Goal: Use online tool/utility: Utilize a website feature to perform a specific function

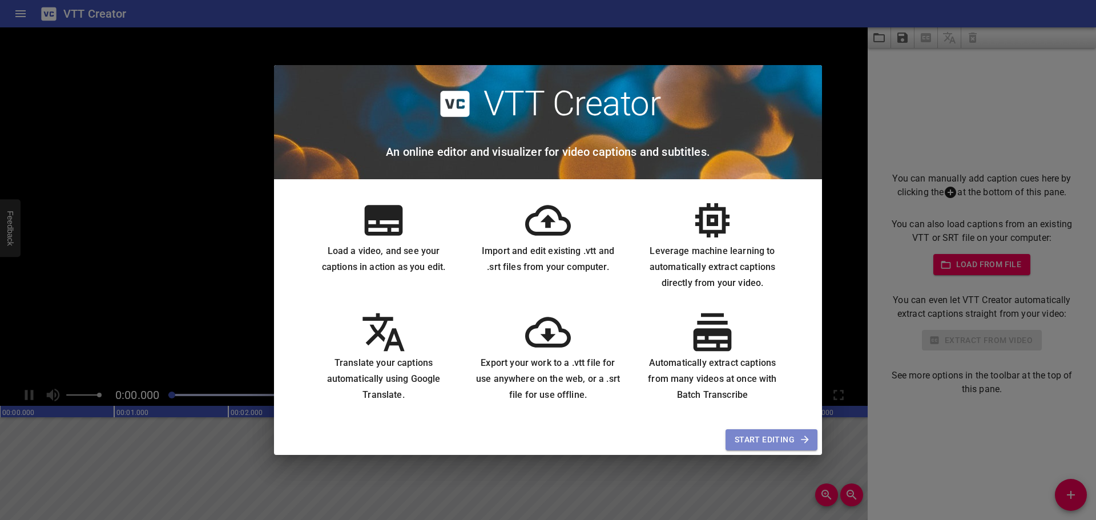
click at [764, 438] on span "Start Editing" at bounding box center [772, 440] width 74 height 14
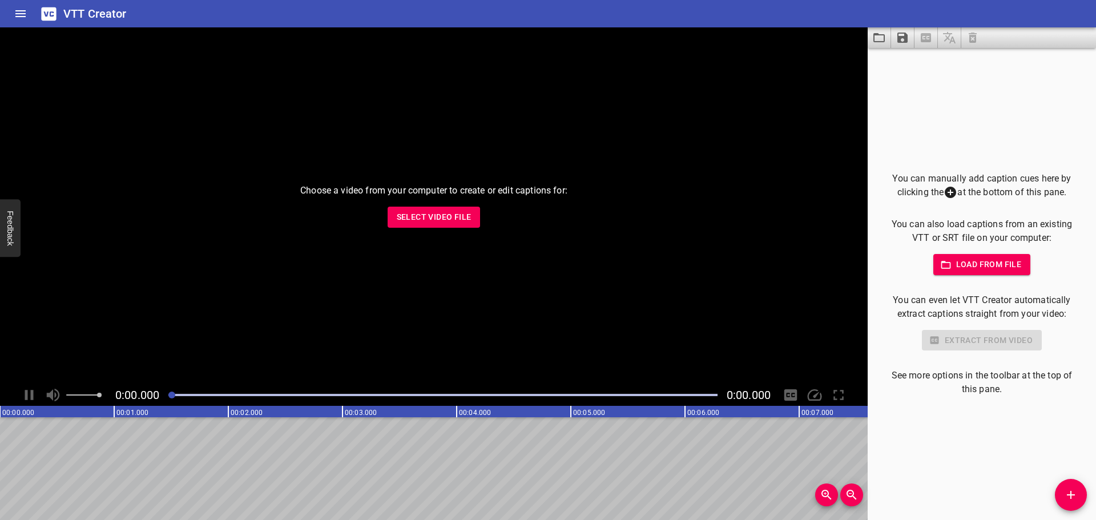
click at [954, 258] on span "Load from file" at bounding box center [981, 264] width 79 height 14
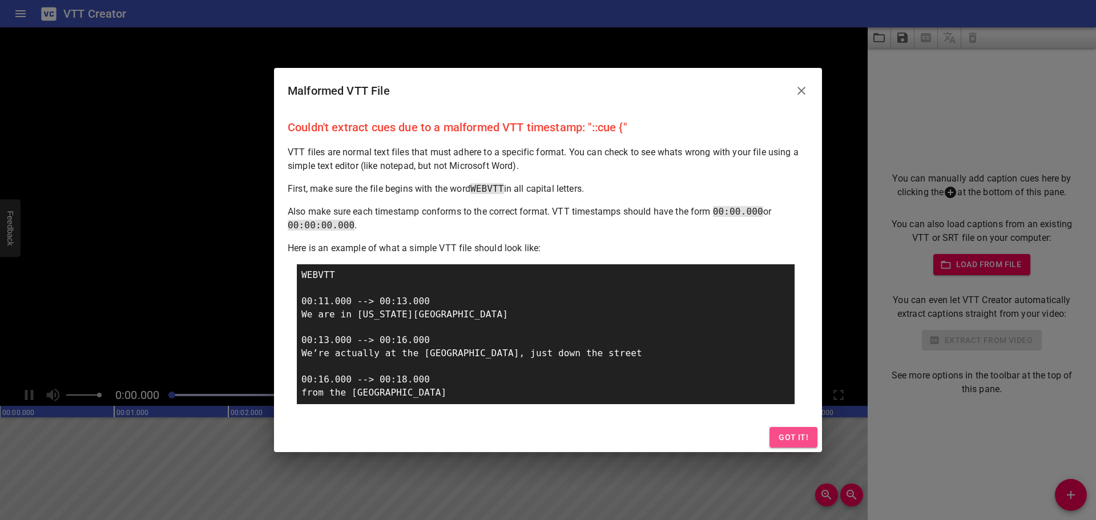
click at [789, 436] on span "Got it!" at bounding box center [793, 437] width 30 height 14
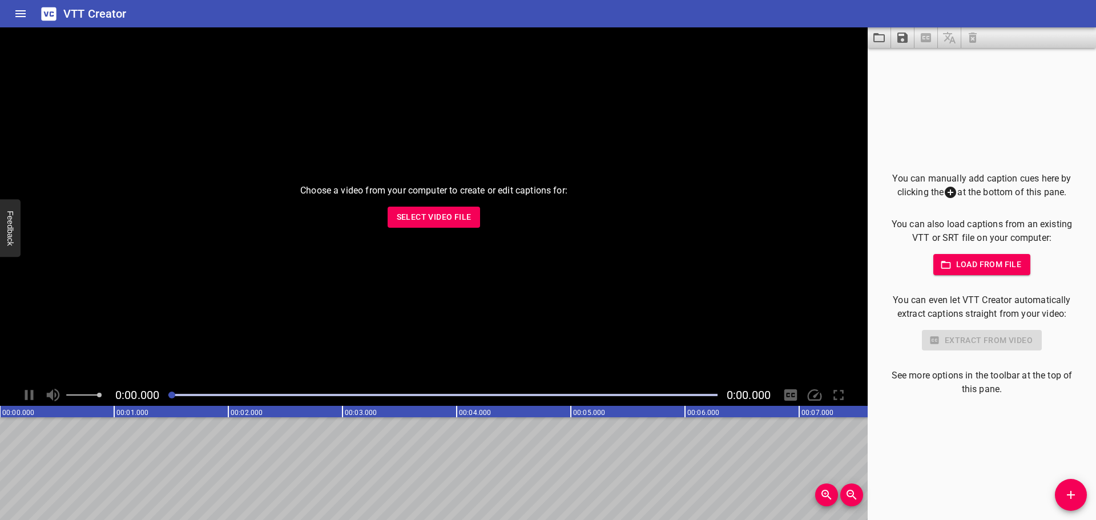
click at [965, 259] on span "Load from file" at bounding box center [981, 264] width 79 height 14
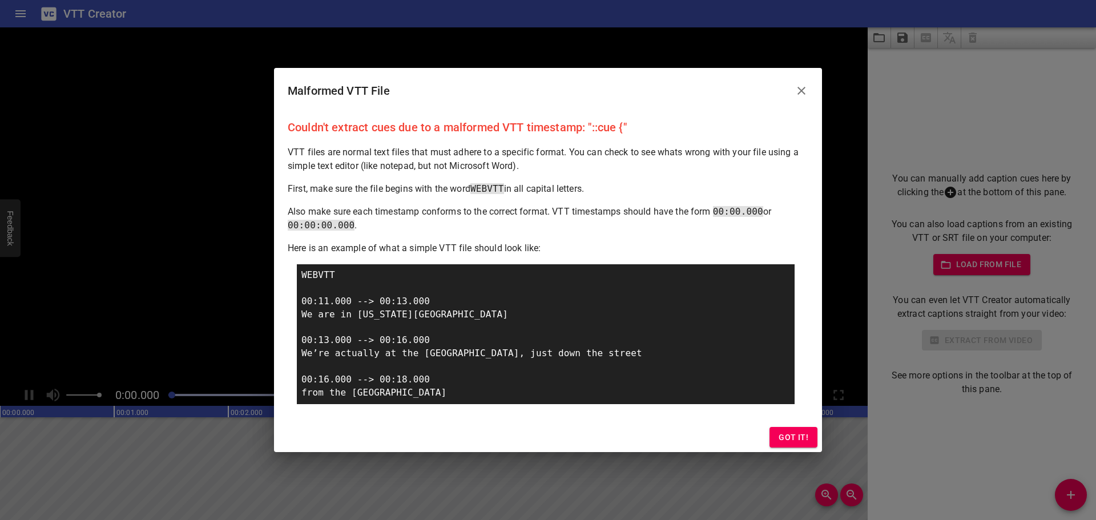
click at [369, 316] on div "WEBVTT 00:11.000 --> 00:13.000 We are in [US_STATE][GEOGRAPHIC_DATA] 00:13.000 …" at bounding box center [546, 334] width 498 height 140
drag, startPoint x: 313, startPoint y: 244, endPoint x: 546, endPoint y: 237, distance: 233.0
click at [546, 237] on div "Couldn't extract cues due to a malformed VTT timestamp: "::cue {" VTT files are…" at bounding box center [548, 268] width 548 height 309
click at [489, 244] on p "Here is an example of what a simple VTT file should look like:" at bounding box center [548, 248] width 521 height 14
click at [792, 437] on span "Got it!" at bounding box center [793, 437] width 30 height 14
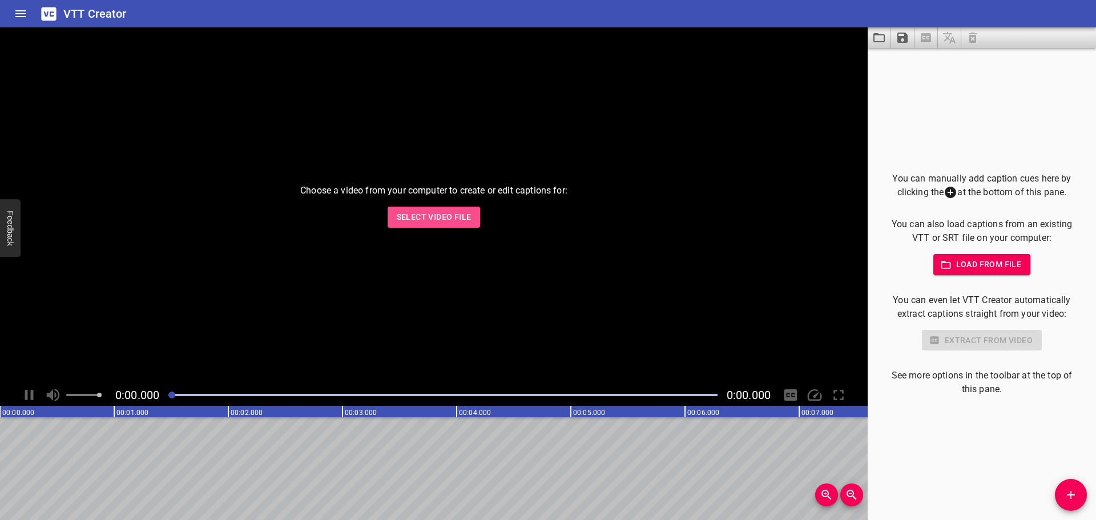
click at [466, 217] on span "Select Video File" at bounding box center [434, 217] width 75 height 14
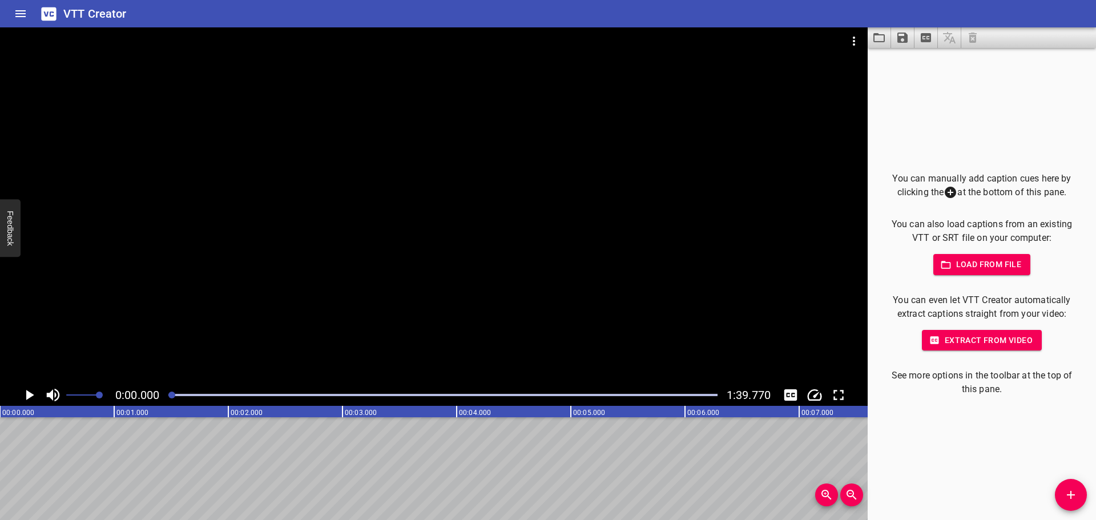
click at [25, 401] on icon "Play/Pause" at bounding box center [29, 394] width 17 height 17
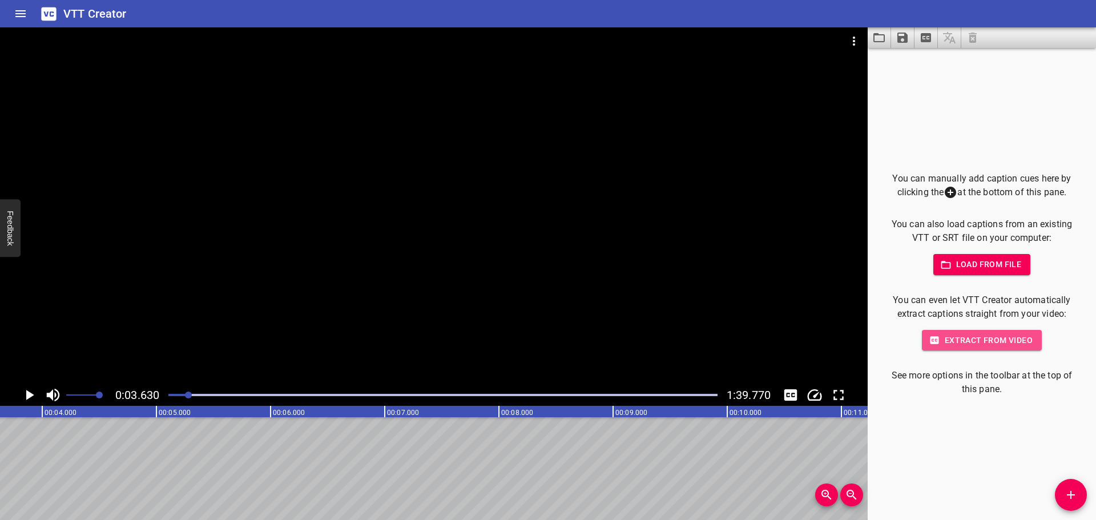
click at [976, 338] on span "Extract from video" at bounding box center [982, 340] width 102 height 14
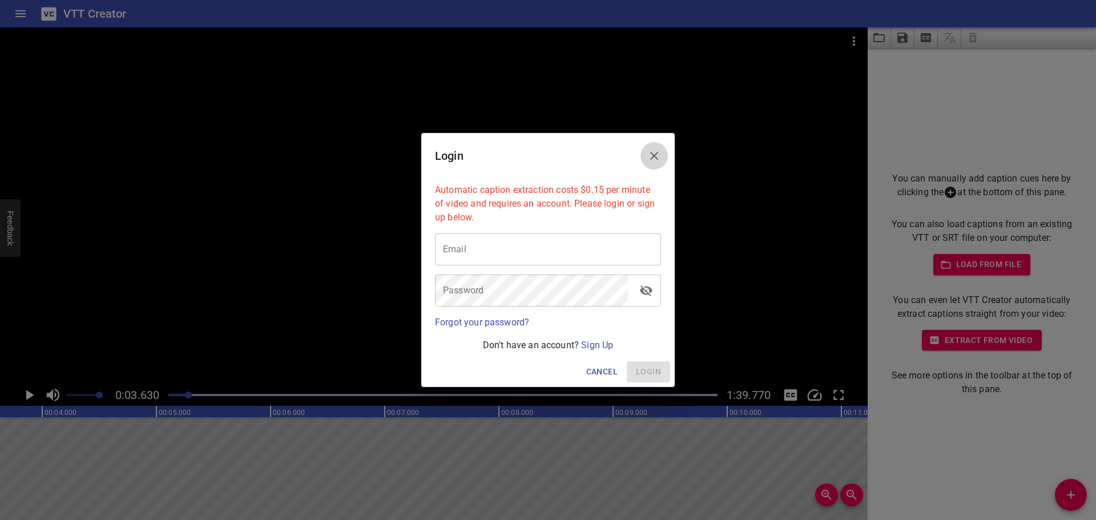
click at [654, 159] on icon "Close" at bounding box center [654, 156] width 14 height 14
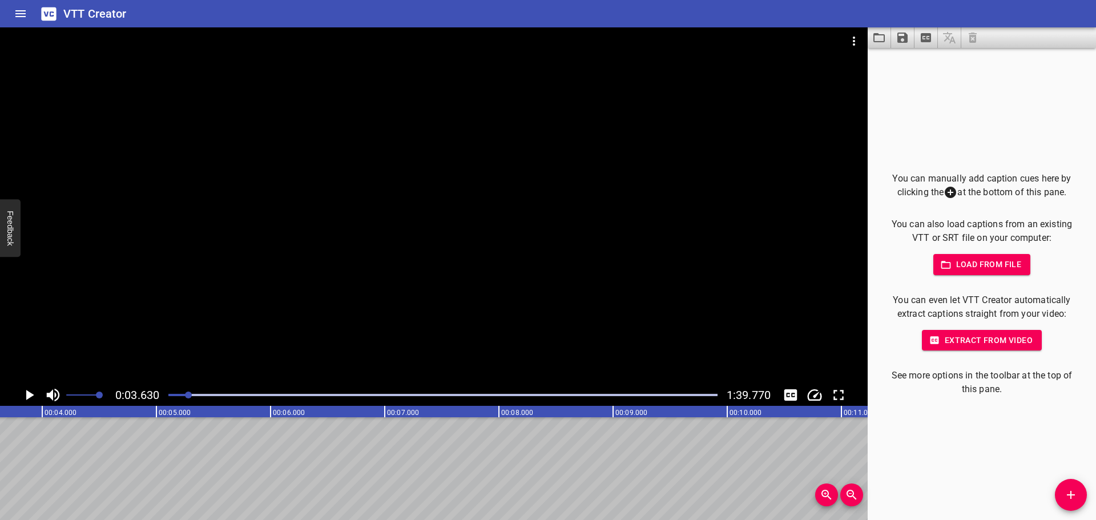
drag, startPoint x: 137, startPoint y: 450, endPoint x: 436, endPoint y: 442, distance: 299.2
drag, startPoint x: 429, startPoint y: 452, endPoint x: 447, endPoint y: 409, distance: 46.8
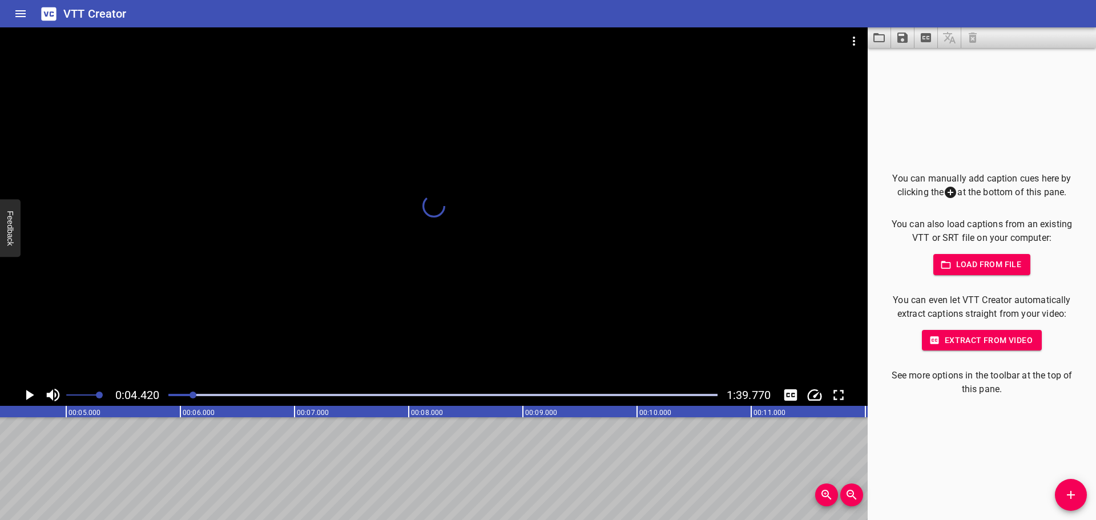
click at [782, 391] on icon "Toggle captions" at bounding box center [790, 394] width 17 height 17
click at [787, 385] on button "Toggle captions" at bounding box center [791, 395] width 22 height 22
click at [24, 396] on icon "Play/Pause" at bounding box center [29, 394] width 17 height 17
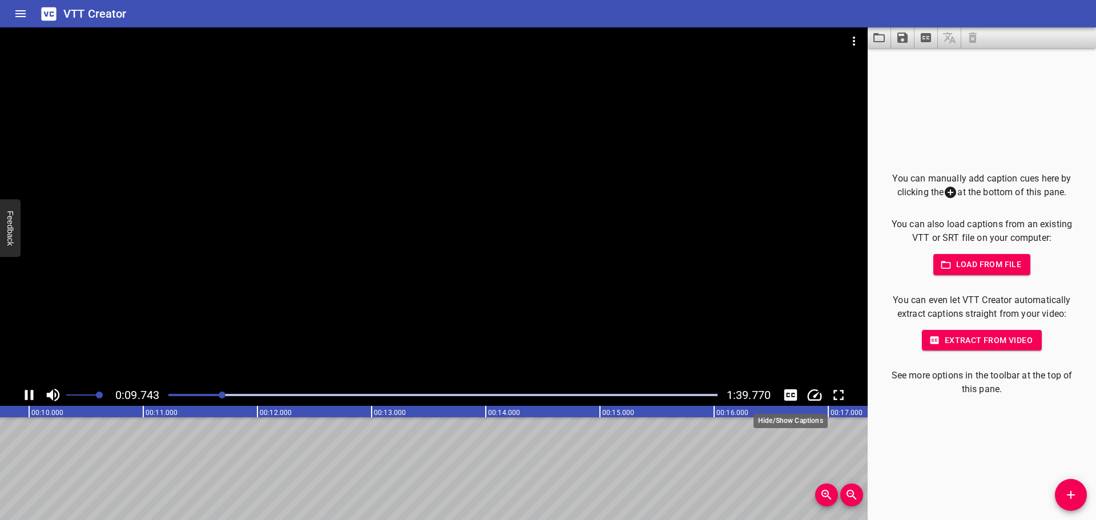
click at [794, 392] on icon "Toggle captions" at bounding box center [790, 394] width 13 height 11
click at [796, 395] on icon "Toggle captions" at bounding box center [790, 394] width 13 height 11
click at [326, 225] on div at bounding box center [434, 205] width 868 height 357
click at [962, 38] on div at bounding box center [926, 37] width 116 height 21
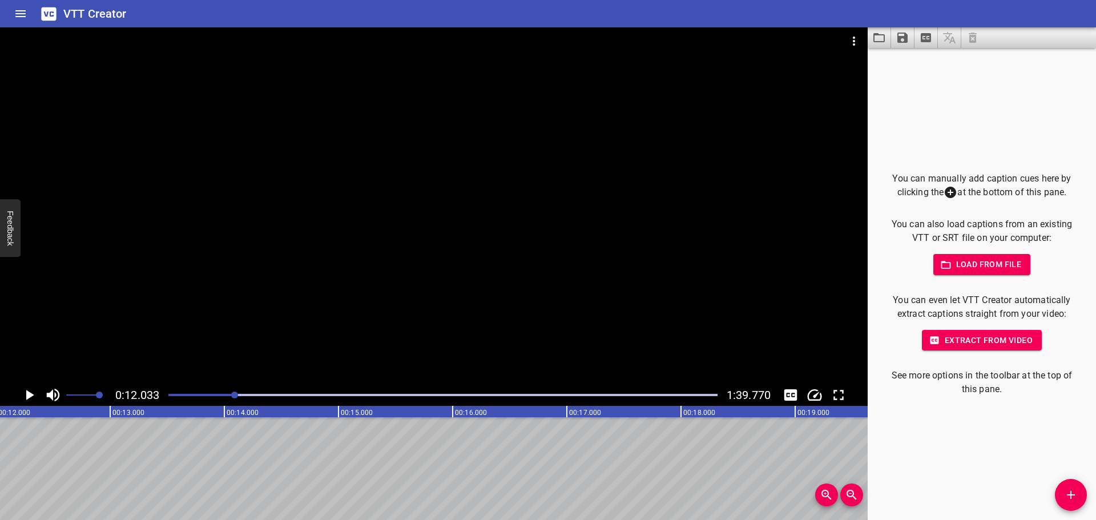
click at [567, 241] on div at bounding box center [434, 205] width 868 height 357
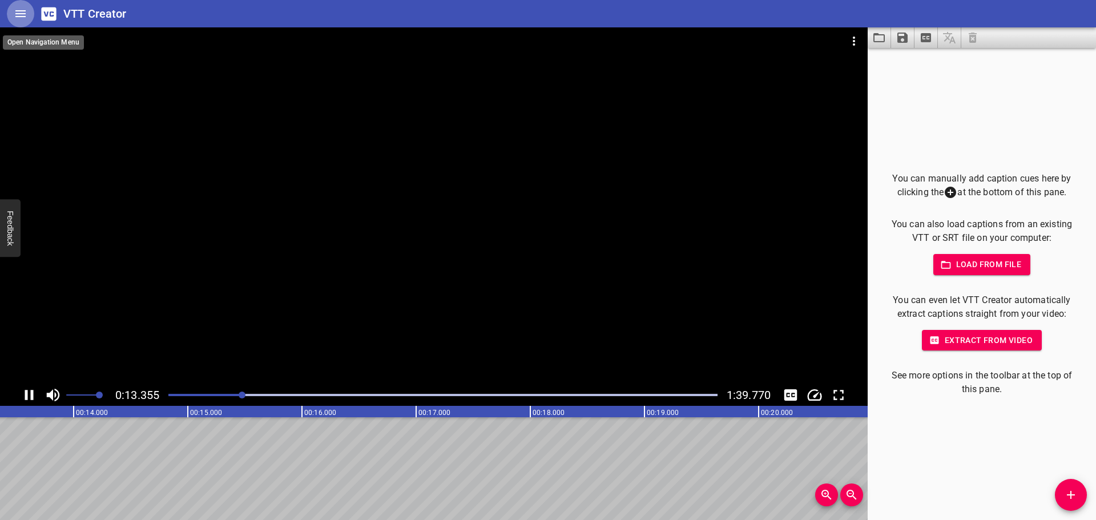
click at [17, 16] on icon "Home" at bounding box center [20, 13] width 10 height 7
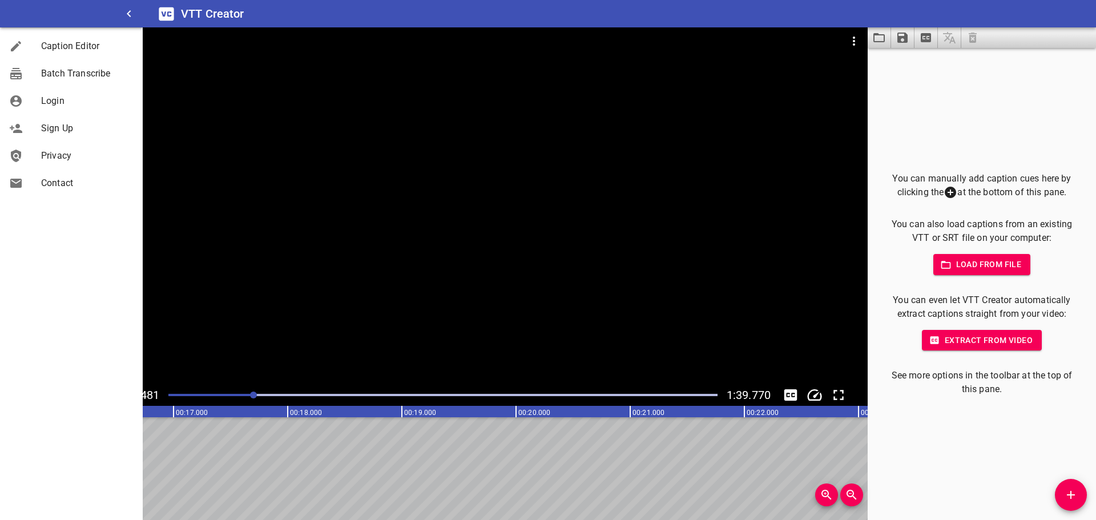
click at [473, 155] on div at bounding box center [434, 205] width 868 height 357
click at [969, 259] on span "Load from file" at bounding box center [981, 264] width 79 height 14
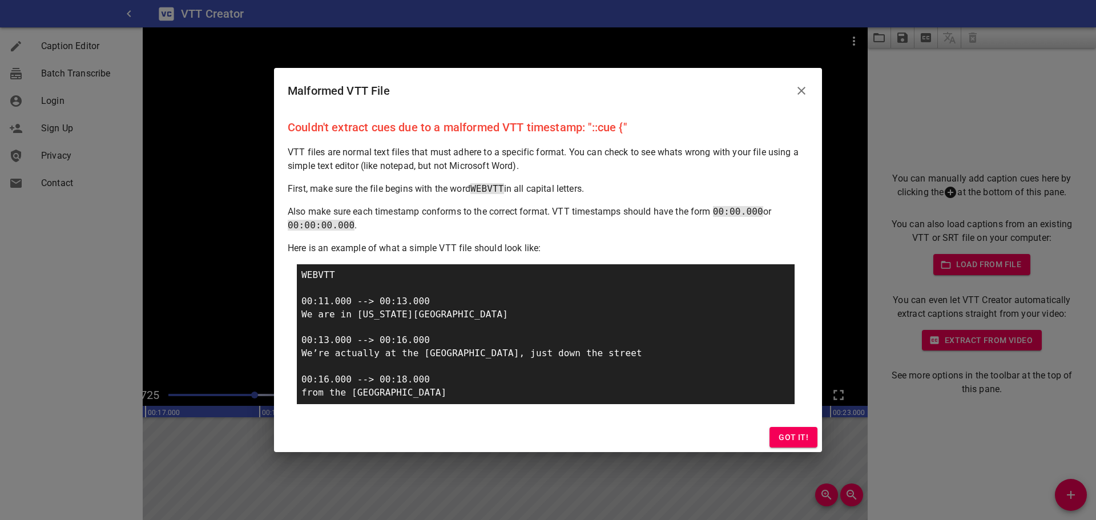
click at [806, 439] on span "Got it!" at bounding box center [793, 437] width 30 height 14
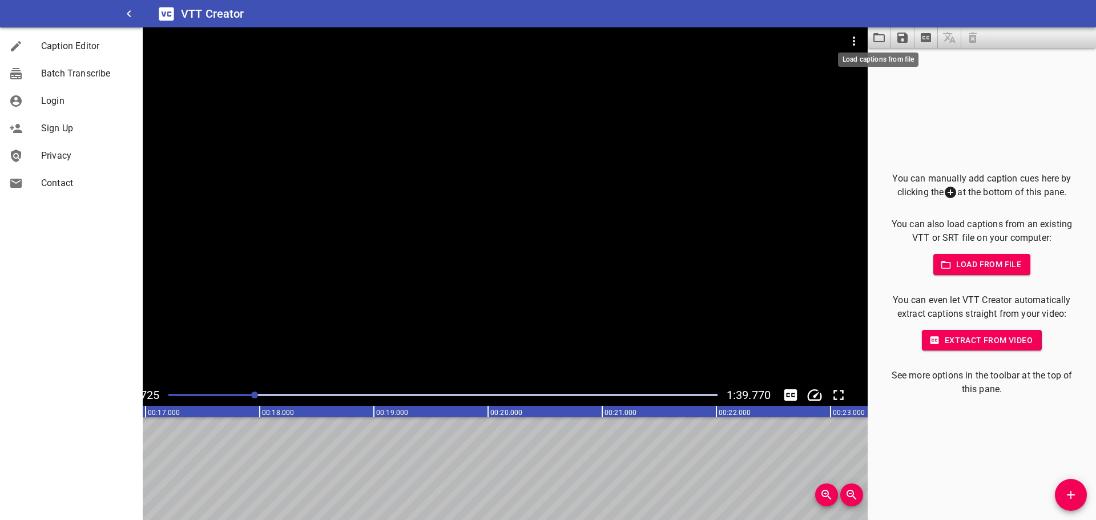
click at [886, 33] on button "Load captions from file" at bounding box center [879, 37] width 23 height 21
